Goal: Task Accomplishment & Management: Complete application form

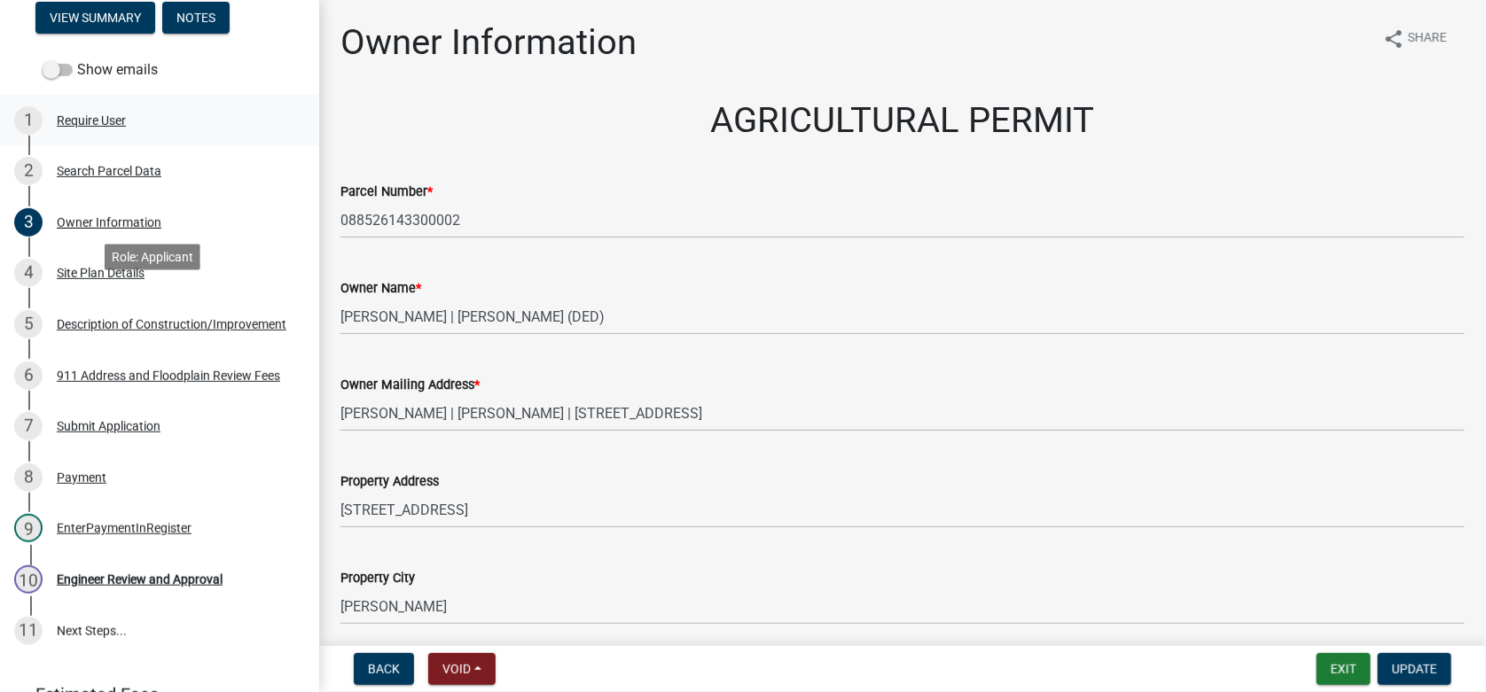
scroll to position [351, 0]
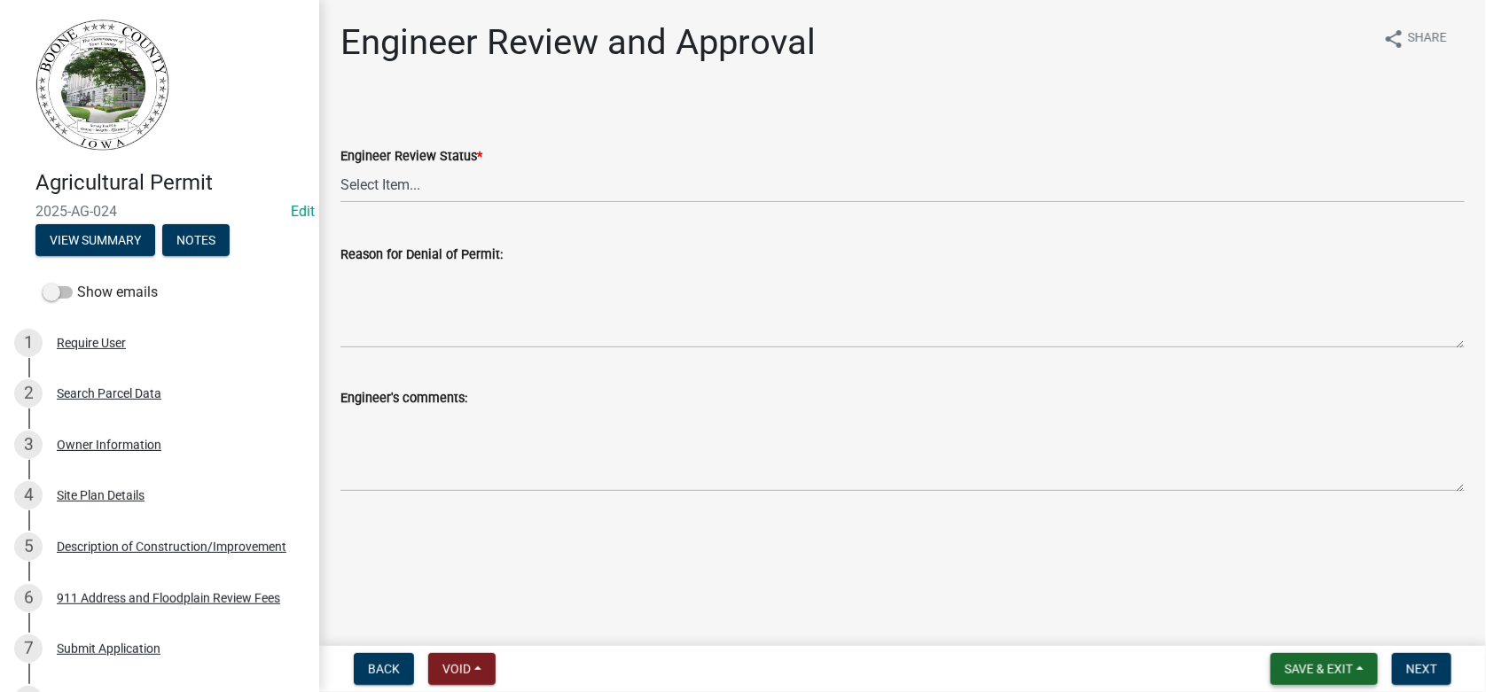
click at [1320, 676] on span "Save & Exit" at bounding box center [1319, 669] width 68 height 14
click at [1307, 627] on button "Save & Exit" at bounding box center [1307, 623] width 142 height 43
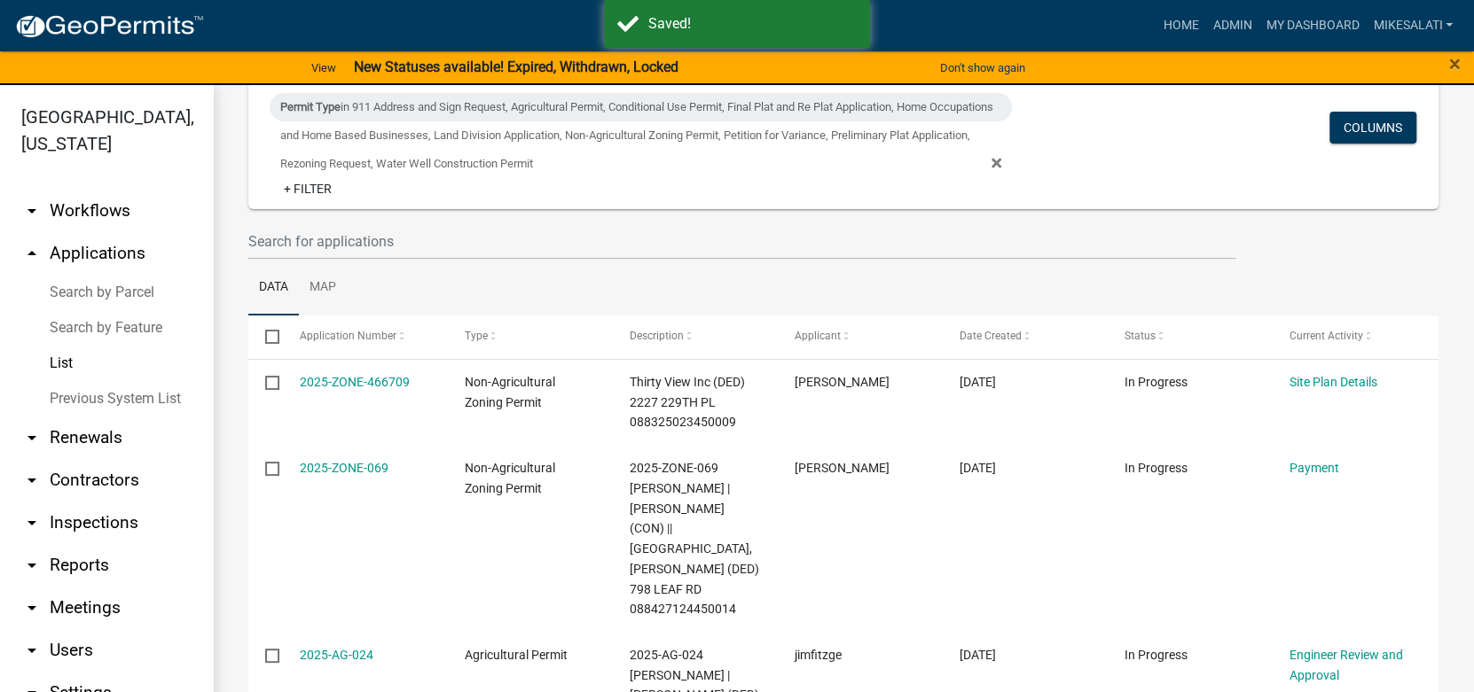
scroll to position [249, 0]
